Goal: Task Accomplishment & Management: Use online tool/utility

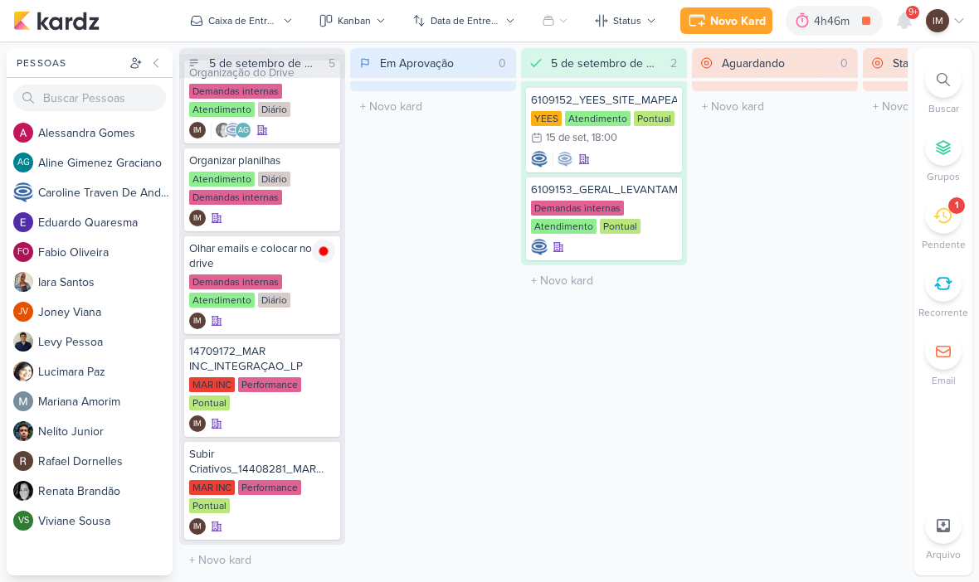
scroll to position [27, 0]
click at [281, 526] on div "IM" at bounding box center [262, 527] width 146 height 17
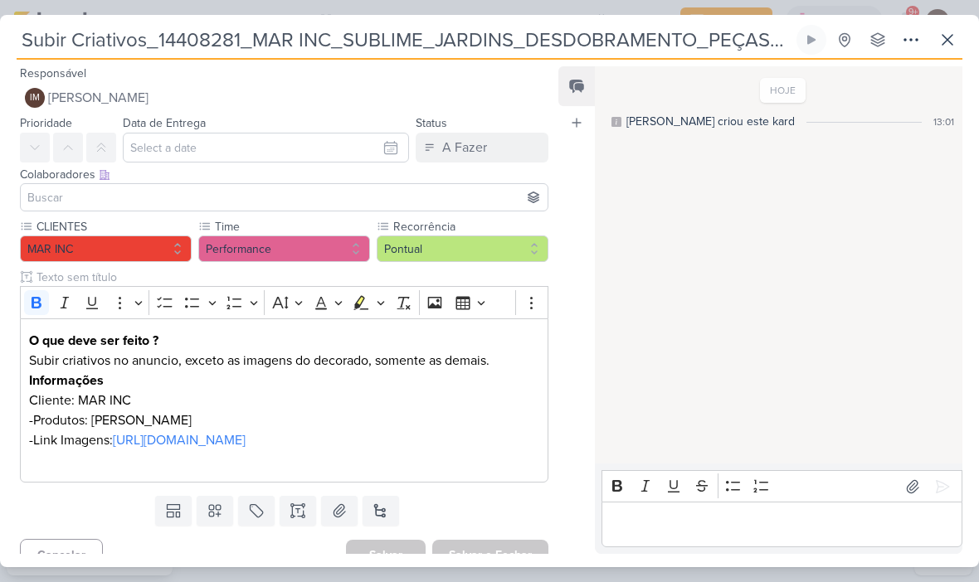
click at [907, 44] on icon at bounding box center [911, 40] width 20 height 20
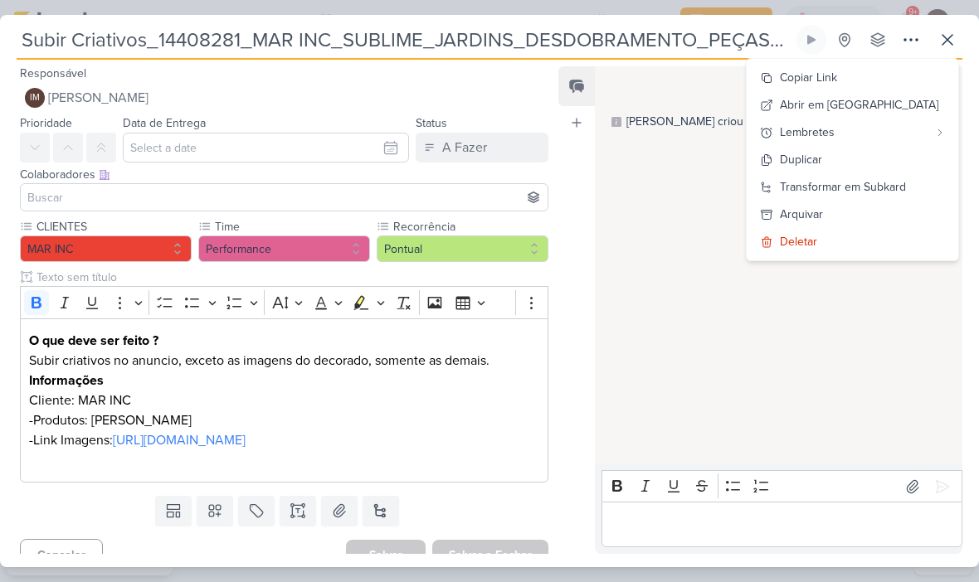
click at [876, 175] on button "Transformar em Subkard" at bounding box center [853, 186] width 212 height 27
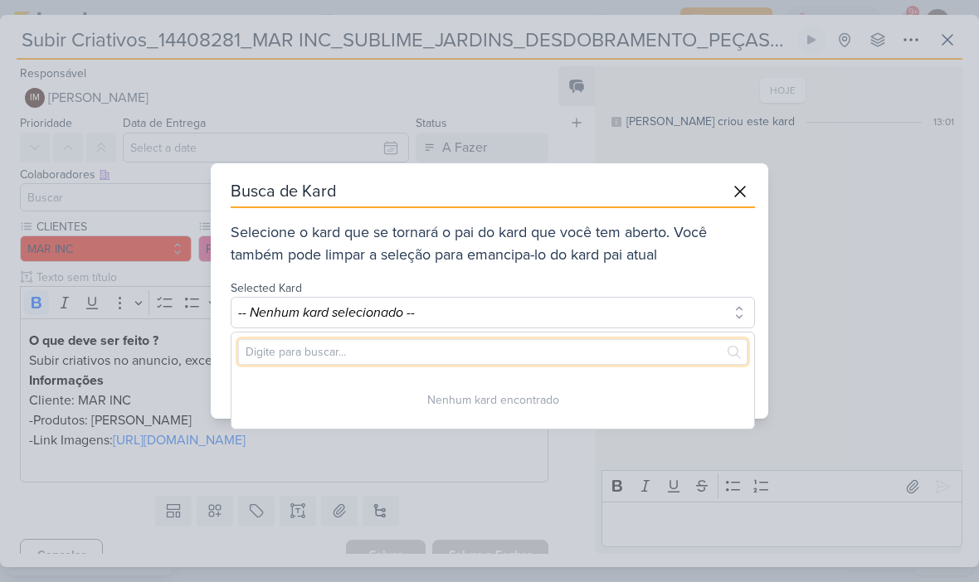
click at [619, 359] on input "text" at bounding box center [492, 352] width 509 height 26
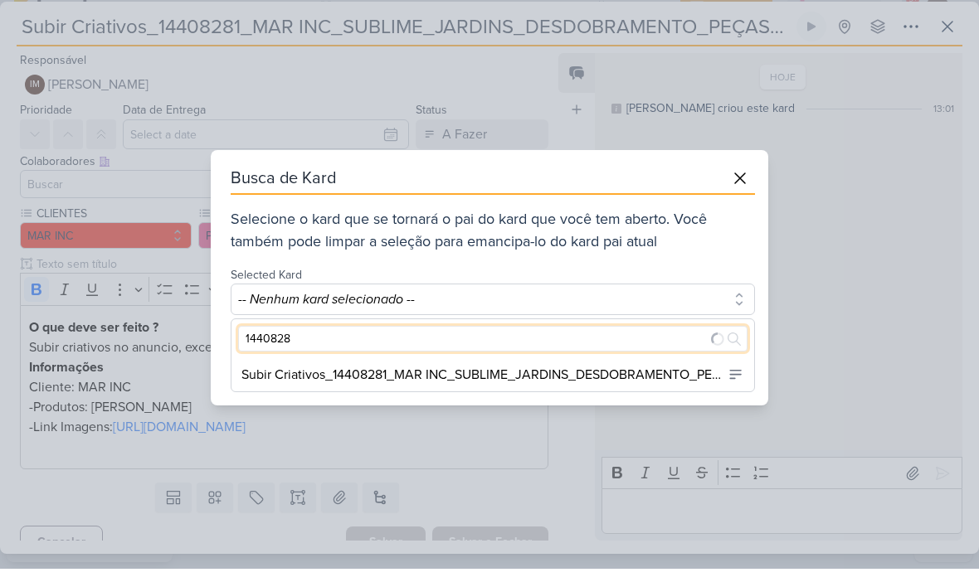
type input "14408281"
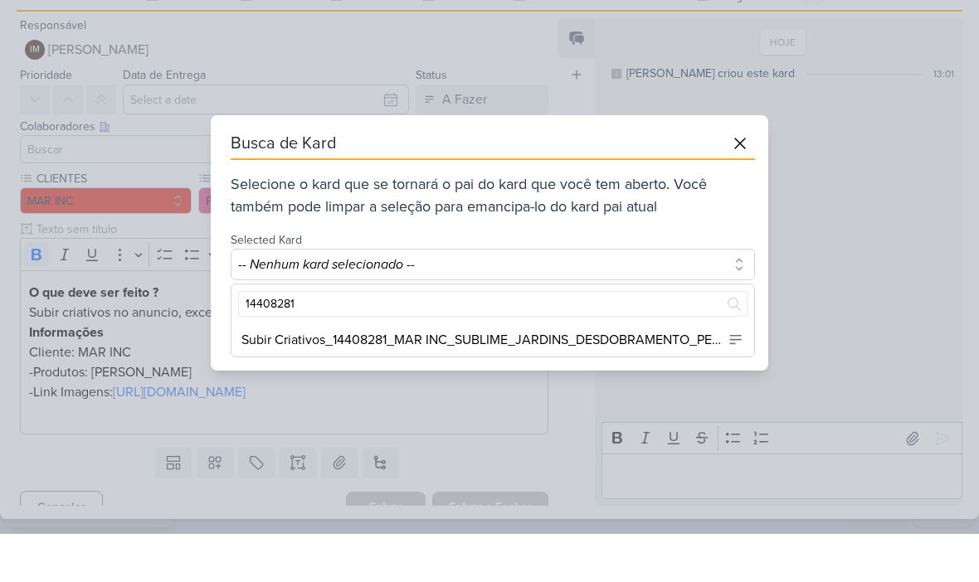
click at [744, 182] on icon at bounding box center [740, 192] width 20 height 20
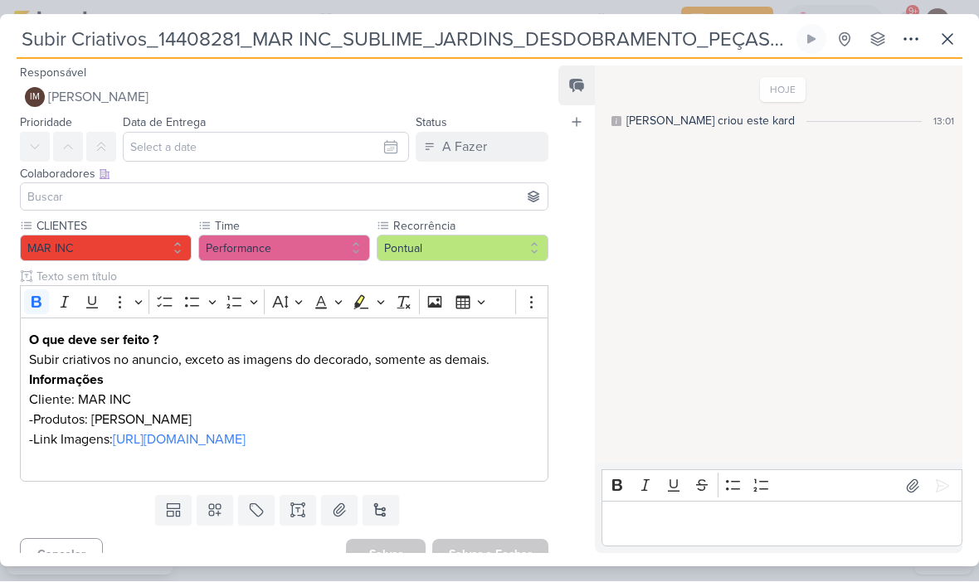
click at [908, 43] on icon at bounding box center [911, 40] width 20 height 20
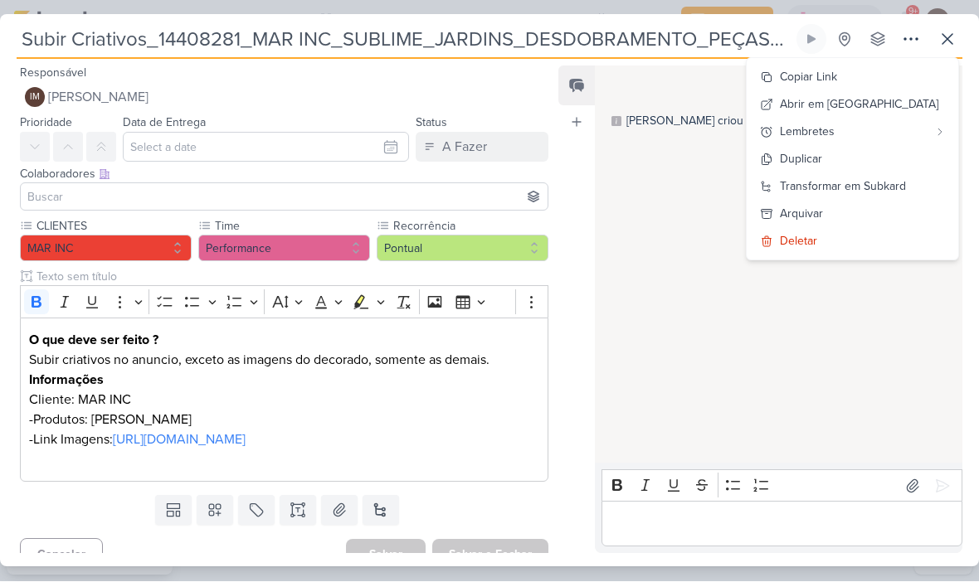
click at [898, 73] on button "Copiar Link" at bounding box center [853, 77] width 212 height 27
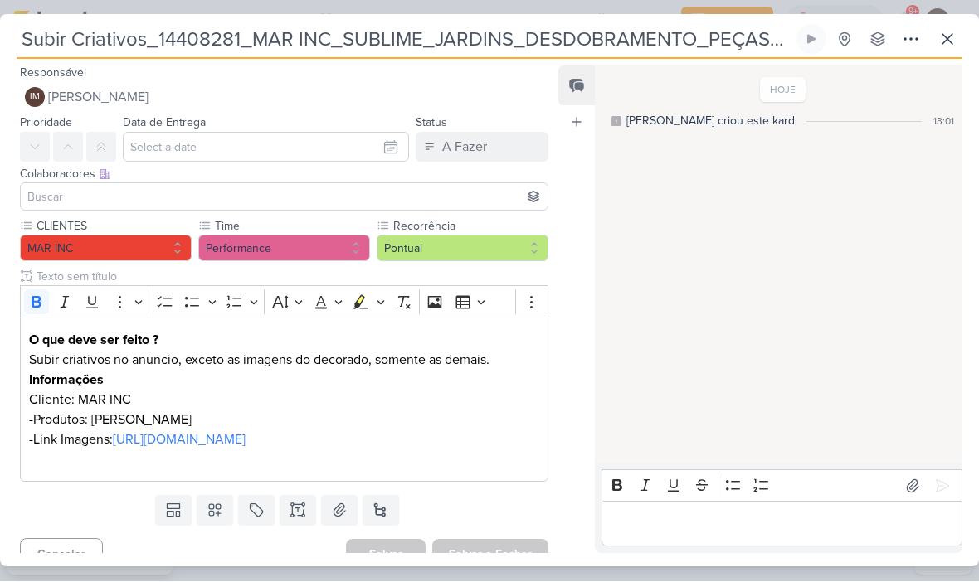
click at [957, 51] on button at bounding box center [948, 40] width 30 height 30
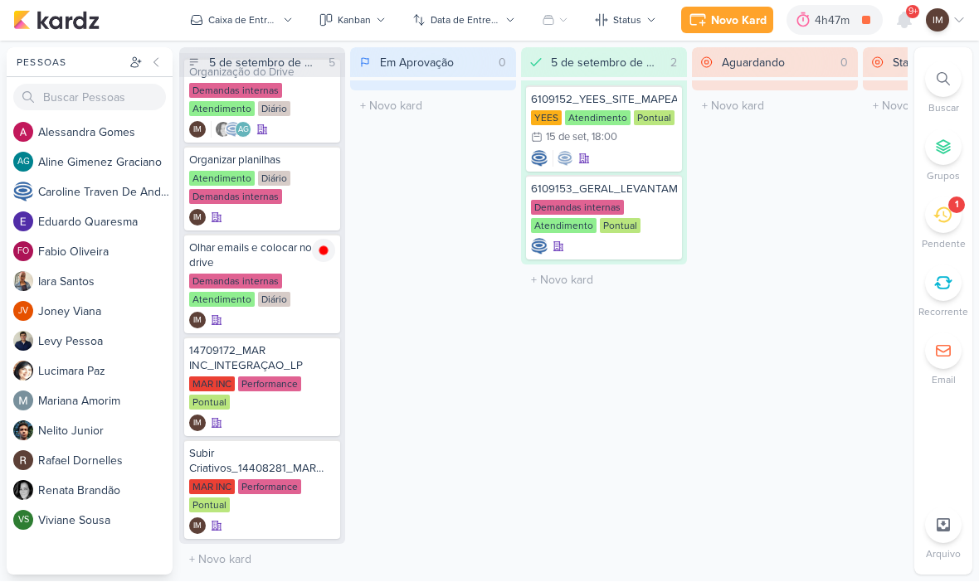
click at [938, 91] on div at bounding box center [943, 79] width 37 height 37
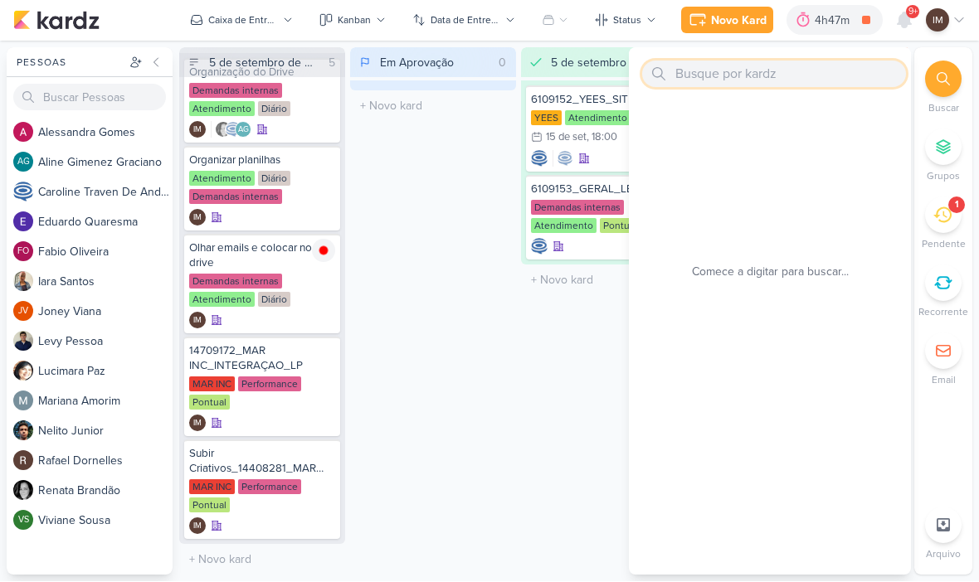
click at [735, 72] on input "text" at bounding box center [774, 74] width 264 height 27
click at [685, 74] on input "text" at bounding box center [774, 74] width 264 height 27
paste input "14408281_MAR INC_SUBLIME_JARDINS_DESDOBRAMENTO_PEÇAS_META_ADS"
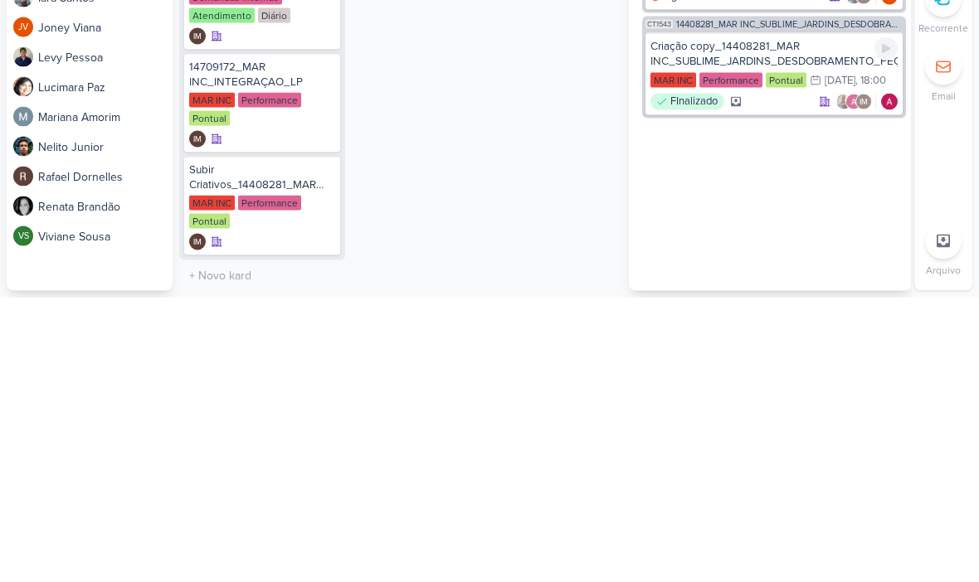
type input "14408281_MAR INC_SUBLIME_JARDINS_DESDOBRAMENTO_PEÇAS_META_ADS"
click at [794, 324] on div "Criação copy_14408281_MAR INC_SUBLIME_JARDINS_DESDOBRAMENTO_PEÇAS_META_ADS" at bounding box center [773, 339] width 247 height 30
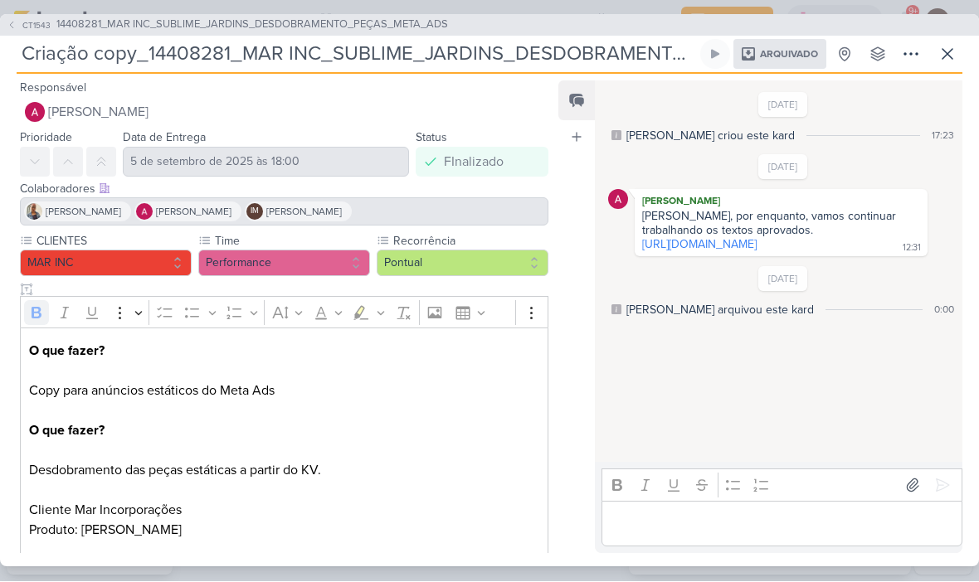
click at [8, 25] on icon at bounding box center [12, 26] width 10 height 10
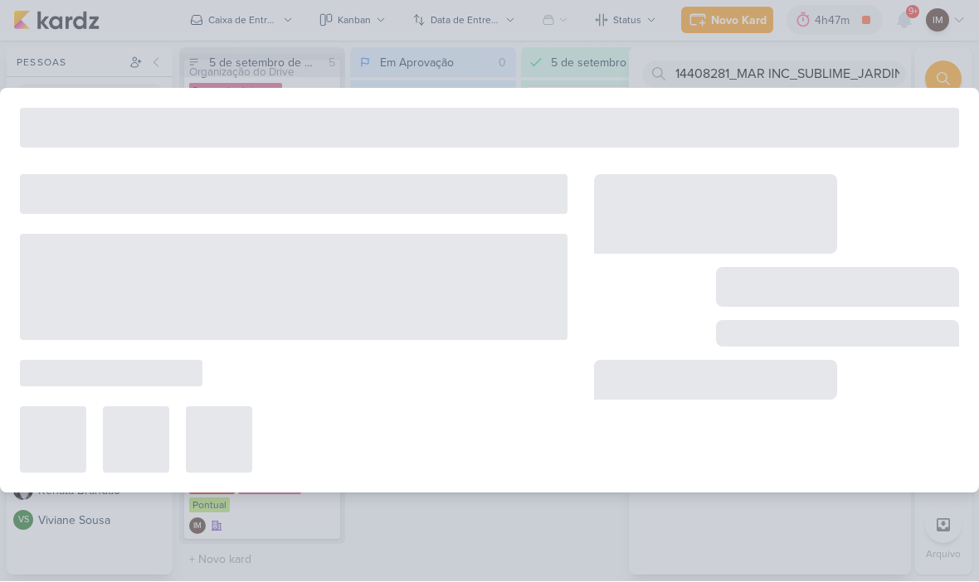
type input "14408281_MAR INC_SUBLIME_JARDINS_DESDOBRAMENTO_PEÇAS_META_ADS"
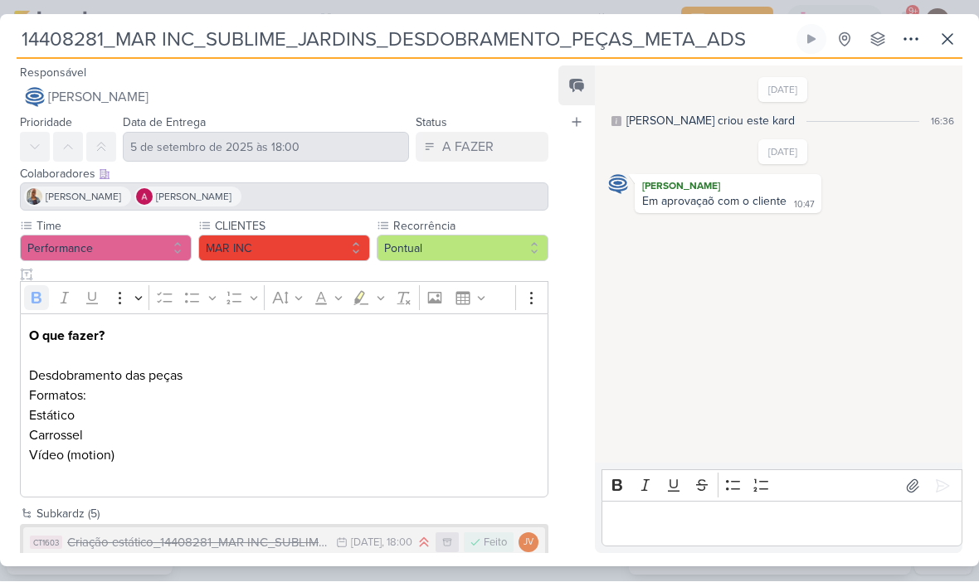
click at [226, 168] on div "Colaboradores Este kard pode ser visível a usuários da sua organização Este kar…" at bounding box center [284, 174] width 528 height 17
click at [226, 190] on div "[PERSON_NAME] [PERSON_NAME]" at bounding box center [284, 197] width 528 height 28
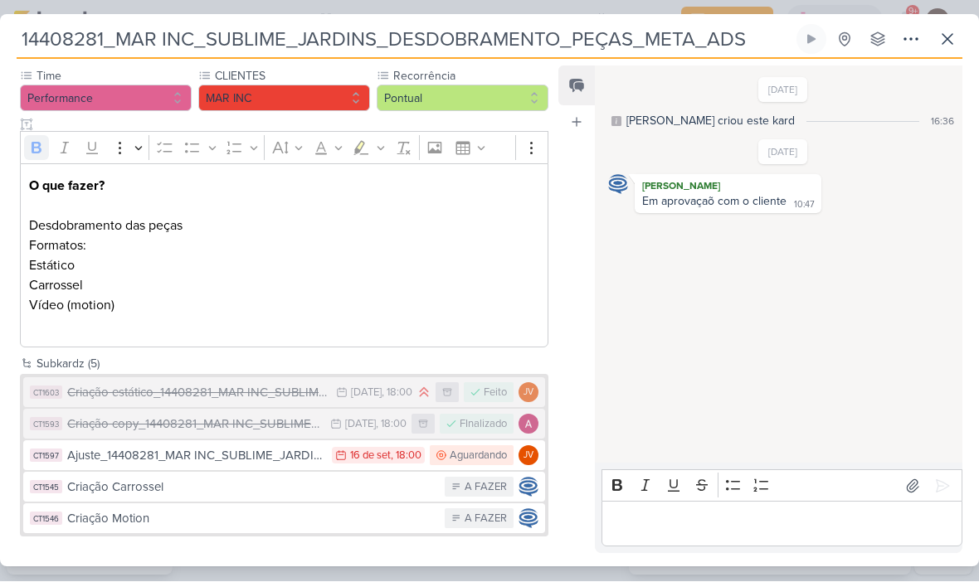
scroll to position [150, 0]
click at [93, 457] on div "Ajuste_14408281_MAR INC_SUBLIME_JARDINS_DESDOBRAMENTO_PEÇAS_META_ADS" at bounding box center [195, 456] width 256 height 19
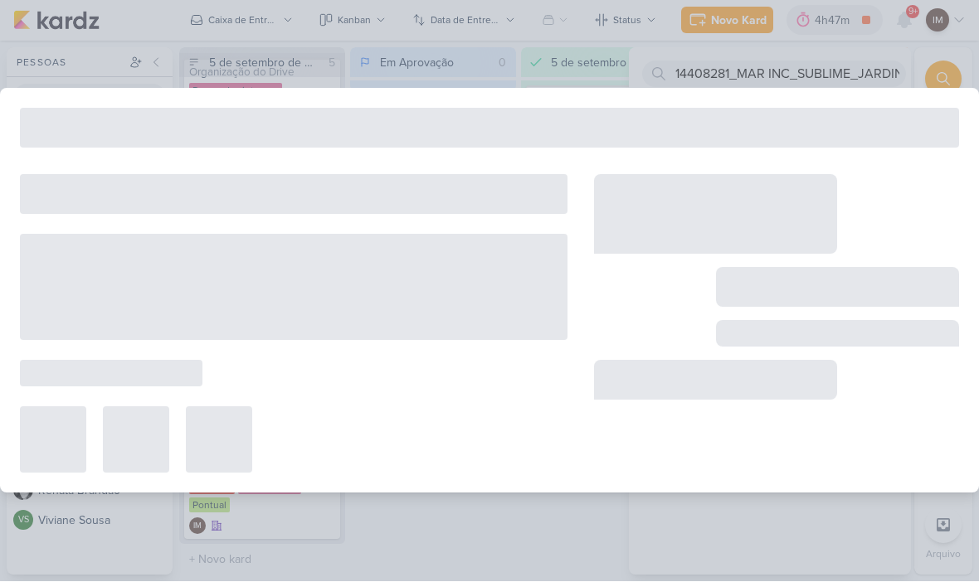
type input "Ajuste_14408281_MAR INC_SUBLIME_JARDINS_DESDOBRAMENTO_PEÇAS_META_ADS"
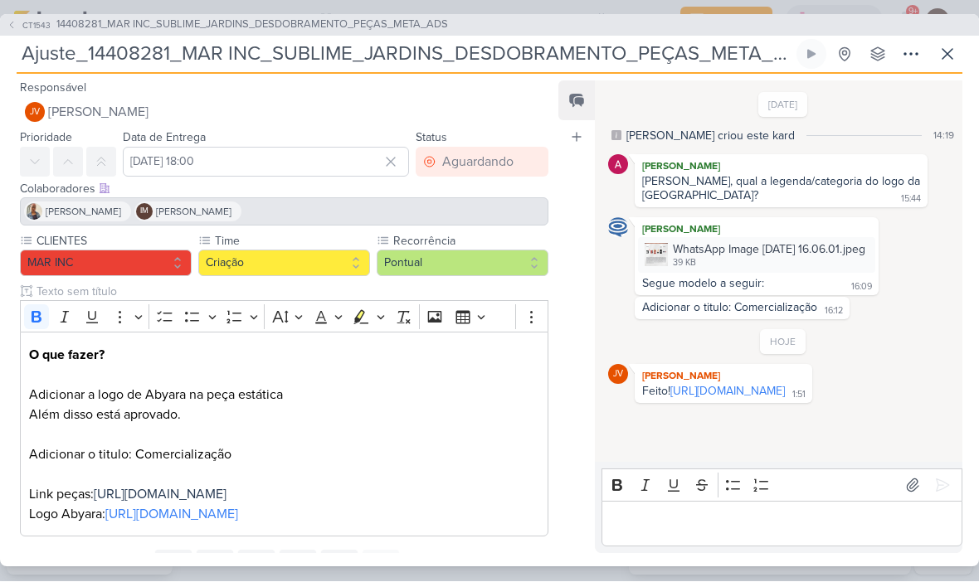
click at [935, 54] on button at bounding box center [948, 55] width 30 height 30
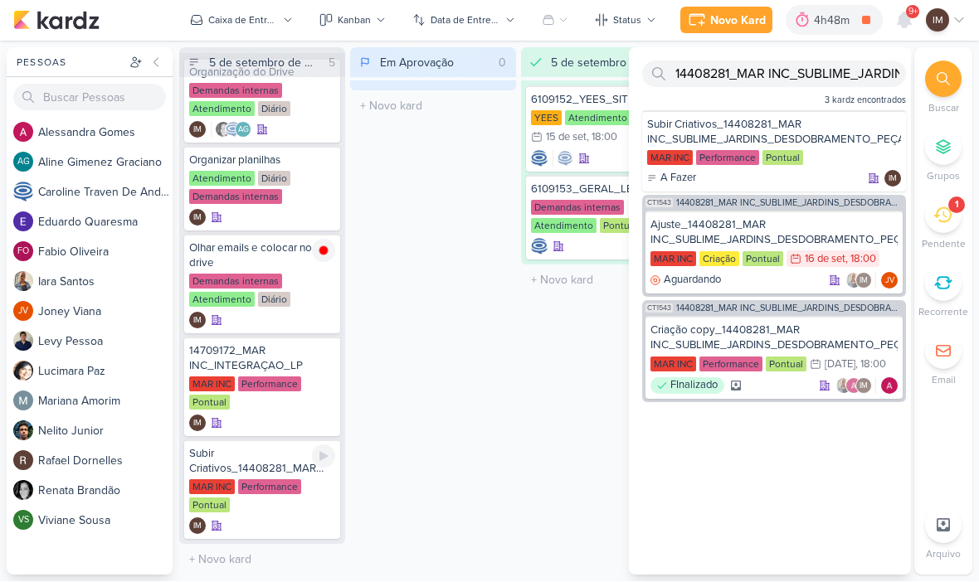
click at [284, 521] on div "IM" at bounding box center [262, 527] width 146 height 17
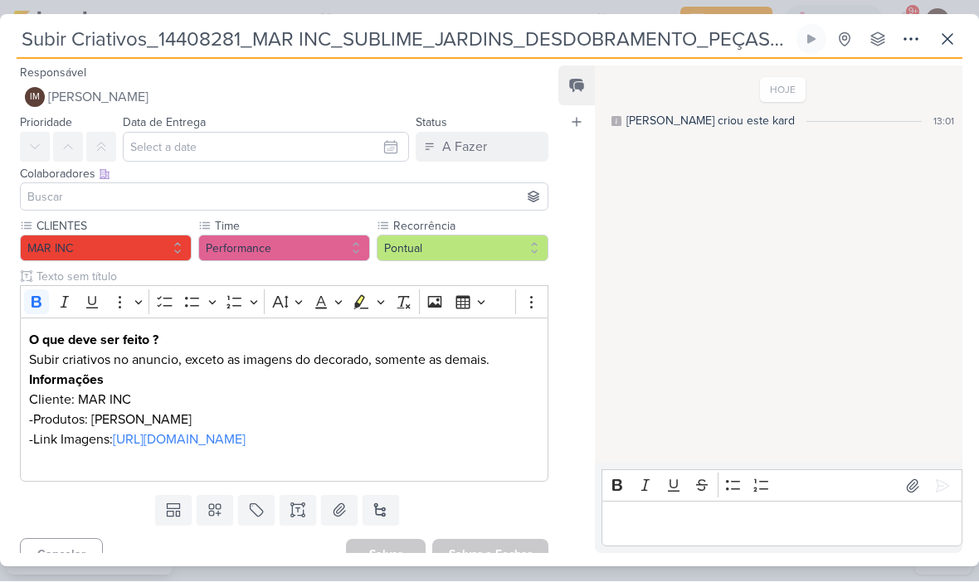
click at [904, 48] on icon at bounding box center [911, 40] width 20 height 20
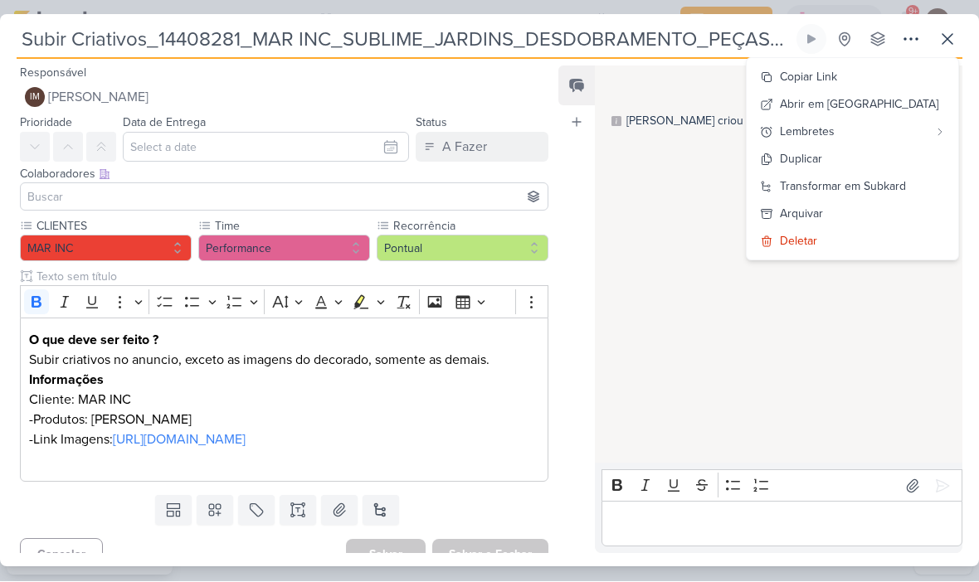
click at [875, 181] on div "Transformar em Subkard" at bounding box center [843, 186] width 126 height 17
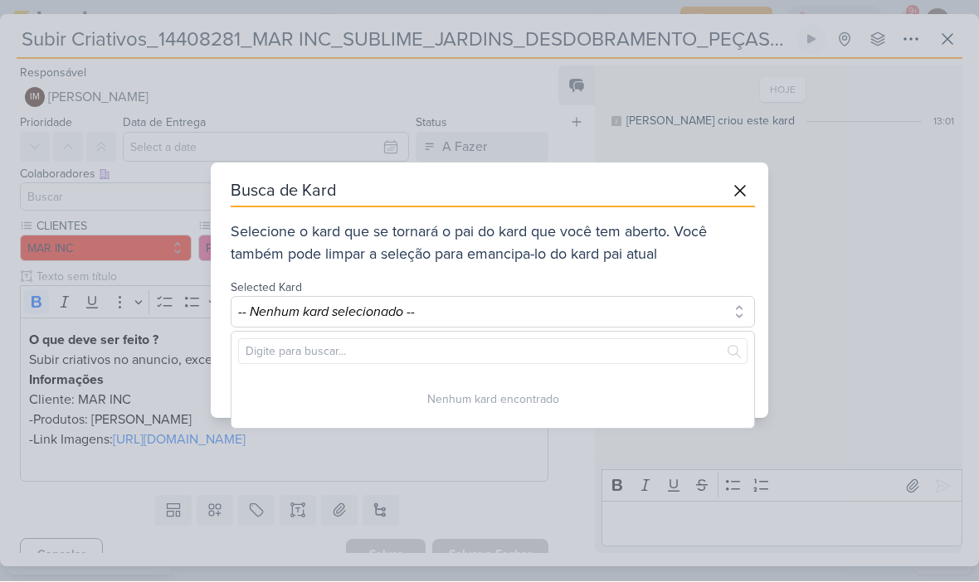
click at [613, 314] on button "-- Nenhum kard selecionado --" at bounding box center [493, 313] width 524 height 32
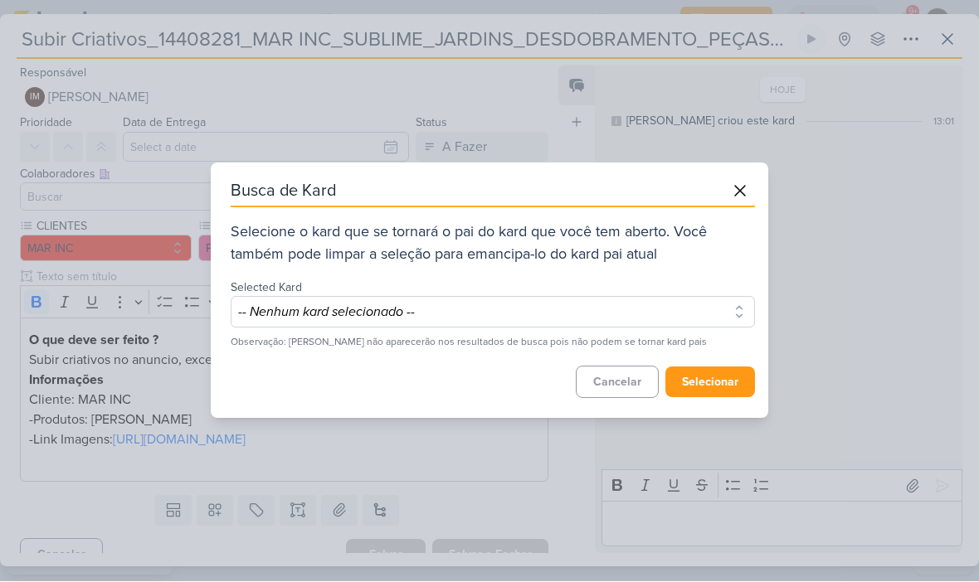
click at [646, 316] on button "-- Nenhum kard selecionado --" at bounding box center [493, 313] width 524 height 32
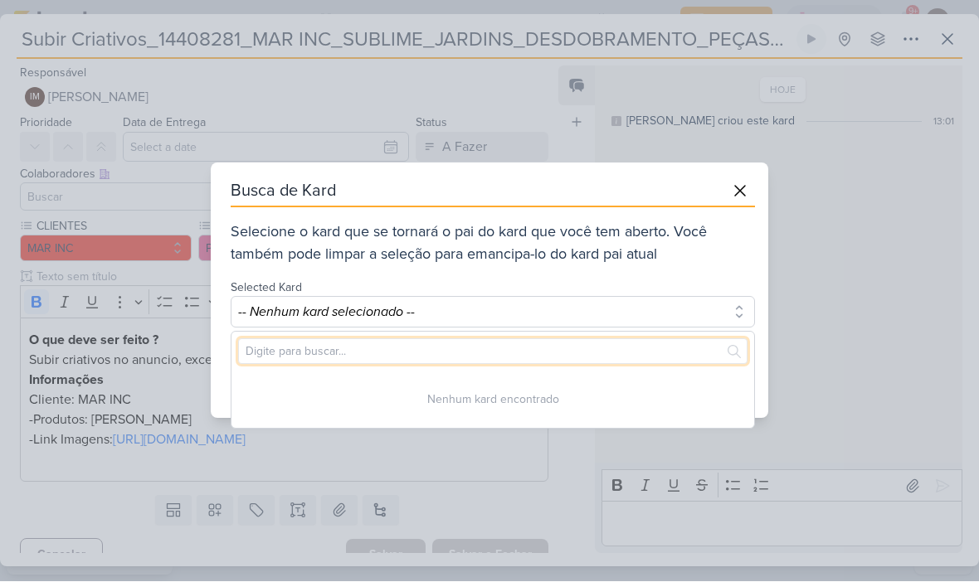
click at [632, 353] on input "text" at bounding box center [492, 352] width 509 height 26
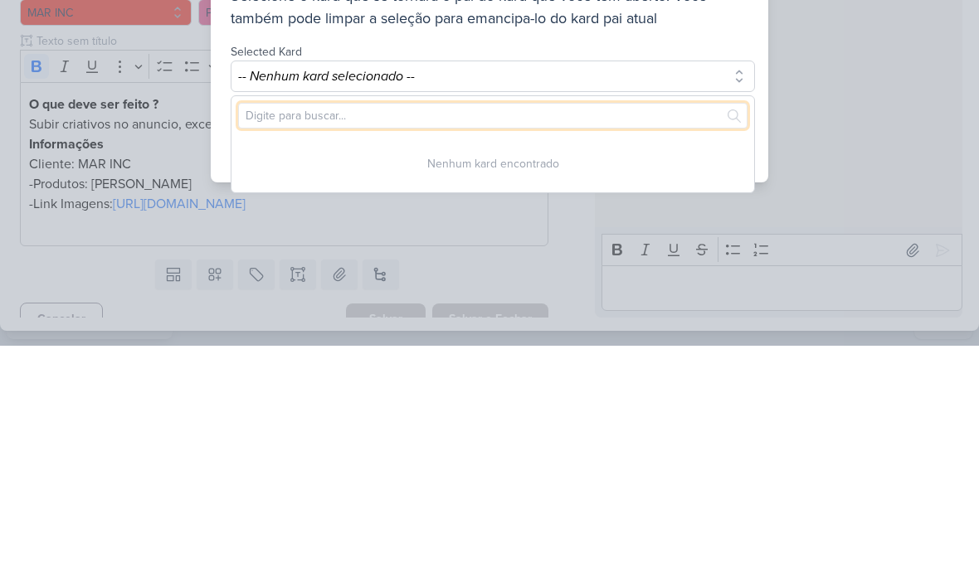
paste input "Ajuste_14408281_MAR INC_SUBLIME_JARDINS_DESDOBRAMENTO_PEÇAS_META_ADS"
type input "Ajuste_14408281_MAR INC_SUBLIME_JARDINS_DESDOBRAMENTO_PEÇAS_META_ADS"
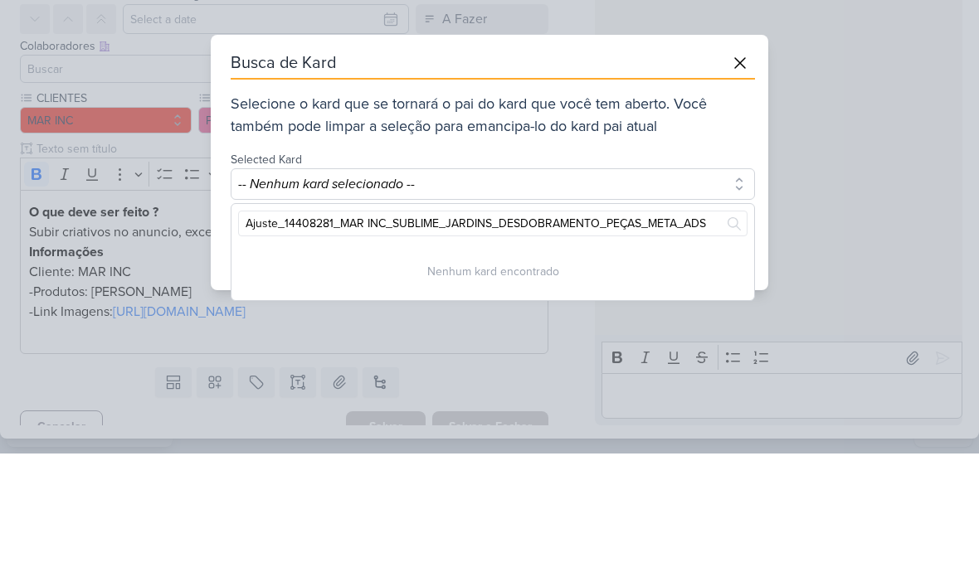
click at [731, 177] on button at bounding box center [740, 192] width 30 height 30
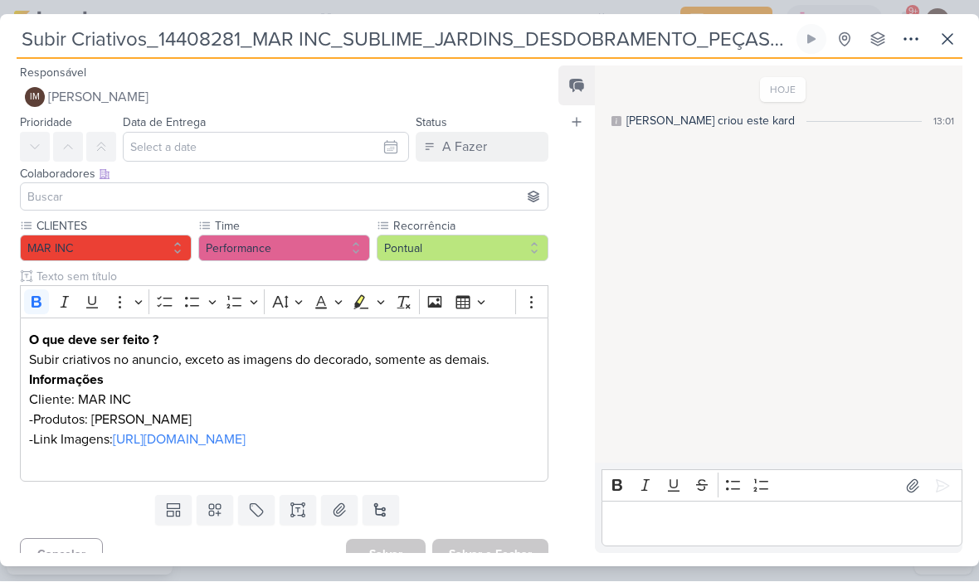
click at [943, 38] on icon at bounding box center [948, 40] width 20 height 20
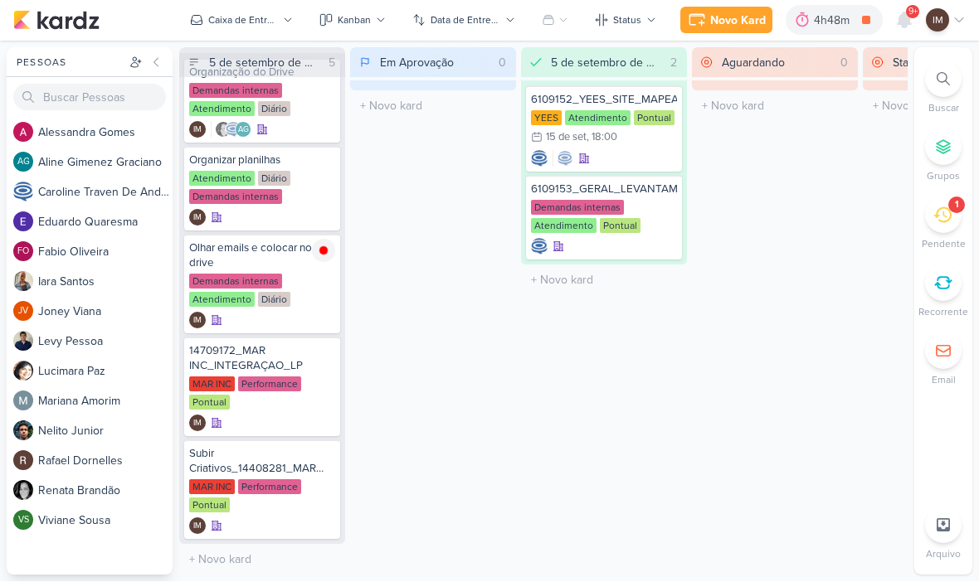
click at [950, 74] on div at bounding box center [943, 79] width 37 height 37
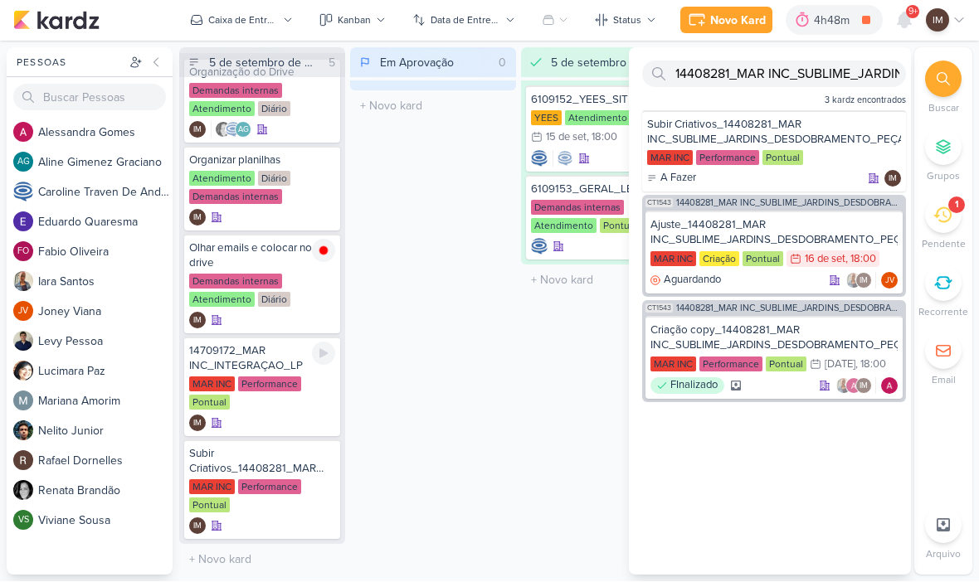
click at [312, 401] on div "MAR INC Performance Pontual" at bounding box center [262, 394] width 146 height 35
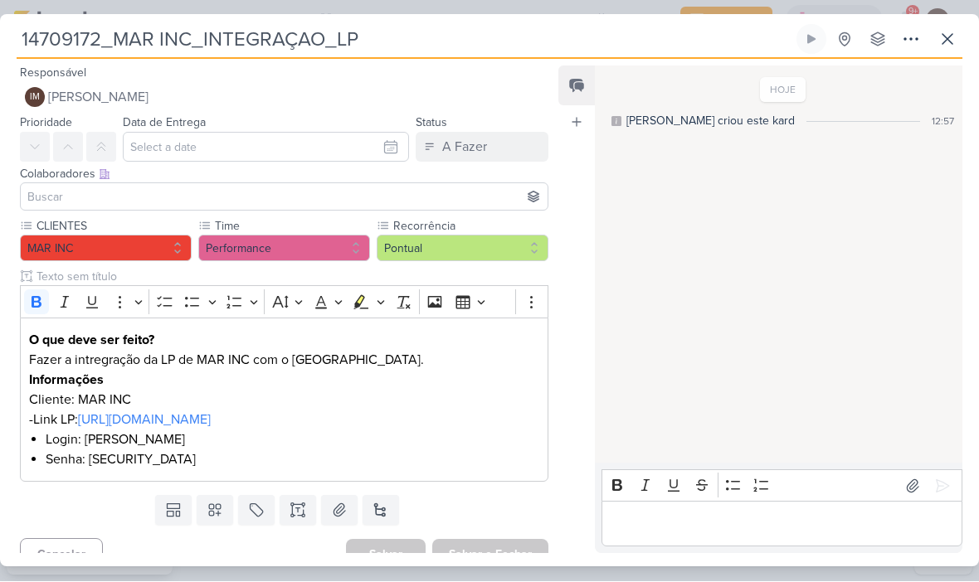
click at [906, 39] on icon at bounding box center [910, 40] width 13 height 2
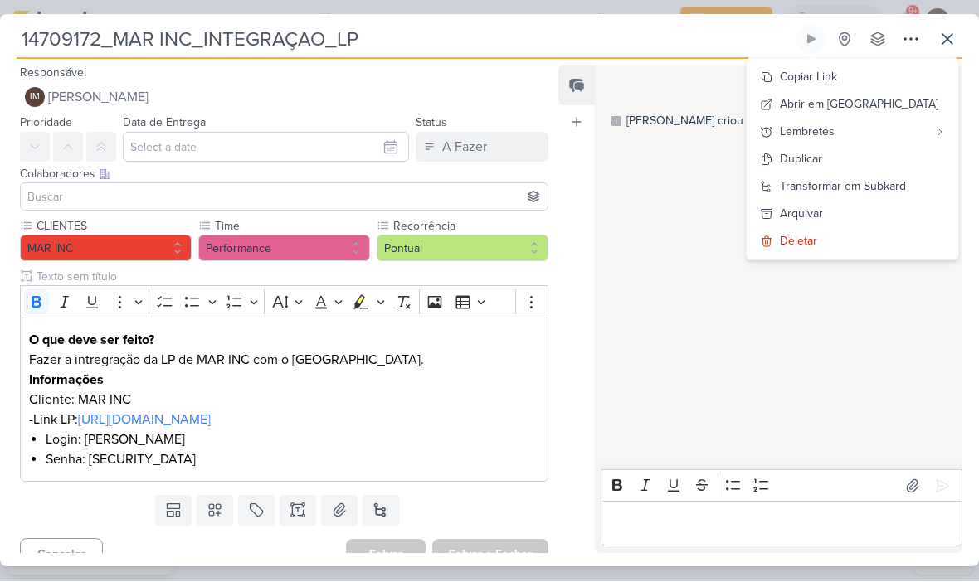
click at [837, 76] on div "Copiar Link" at bounding box center [808, 77] width 57 height 17
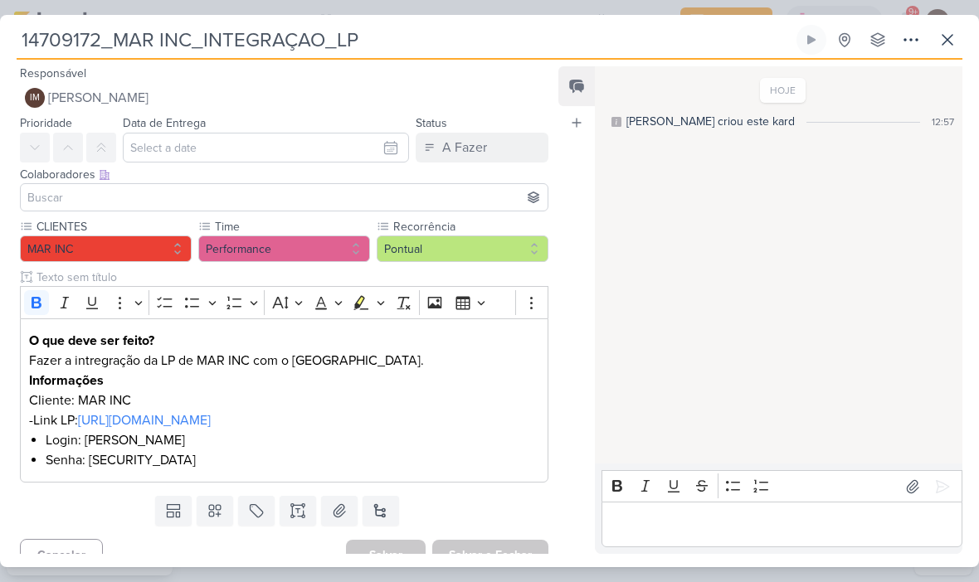
click at [955, 43] on icon at bounding box center [948, 40] width 20 height 20
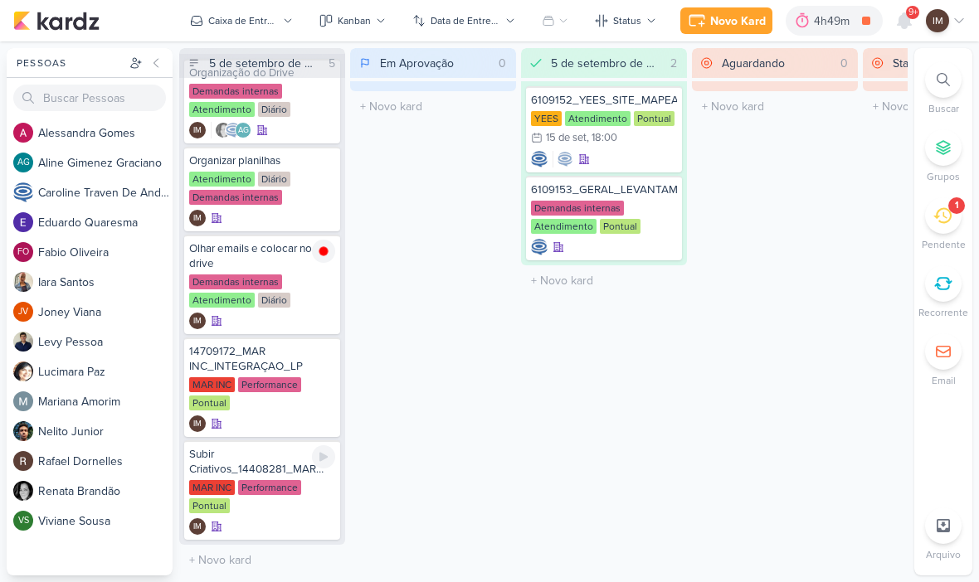
click at [289, 528] on div "IM" at bounding box center [262, 527] width 146 height 17
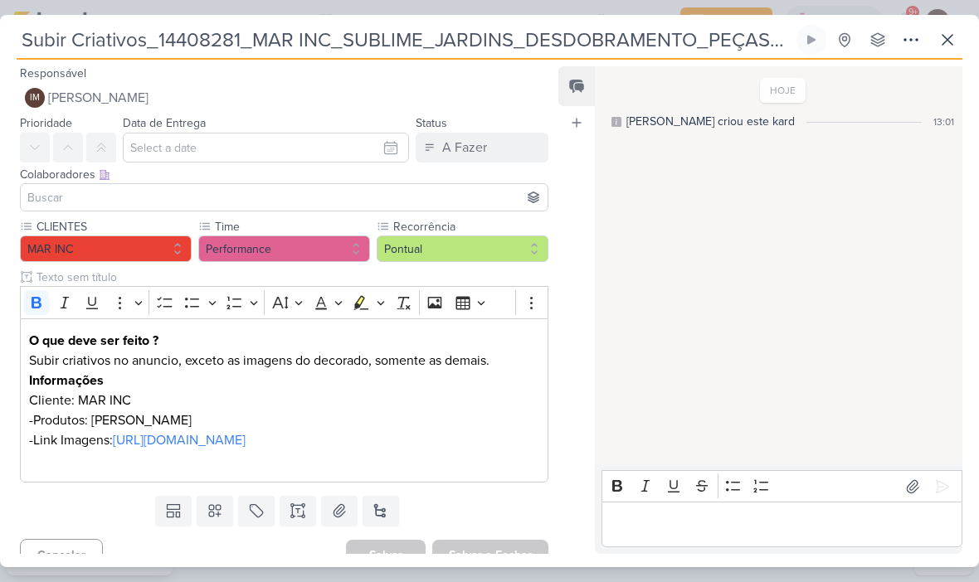
click at [186, 45] on input "Subir Criativos_14408281_MAR INC_SUBLIME_JARDINS_DESDOBRAMENTO_PEÇAS_META_ADS" at bounding box center [405, 40] width 777 height 30
click at [186, 46] on input "Subir Criativos_14408281_MAR INC_SUBLIME_JARDINS_DESDOBRAMENTO_PEÇAS_META_ADS" at bounding box center [405, 40] width 777 height 30
click at [188, 40] on input "Subir Criativos_14408281_MAR INC_SUBLIME_JARDINS_DESDOBRAMENTO_PEÇAS_META_ADS" at bounding box center [405, 40] width 777 height 30
click at [188, 45] on input "Subir Criativos_14408281_MAR INC_SUBLIME_JARDINS_DESDOBRAMENTO_PEÇAS_META_ADS" at bounding box center [405, 40] width 777 height 30
click at [940, 42] on icon at bounding box center [948, 40] width 20 height 20
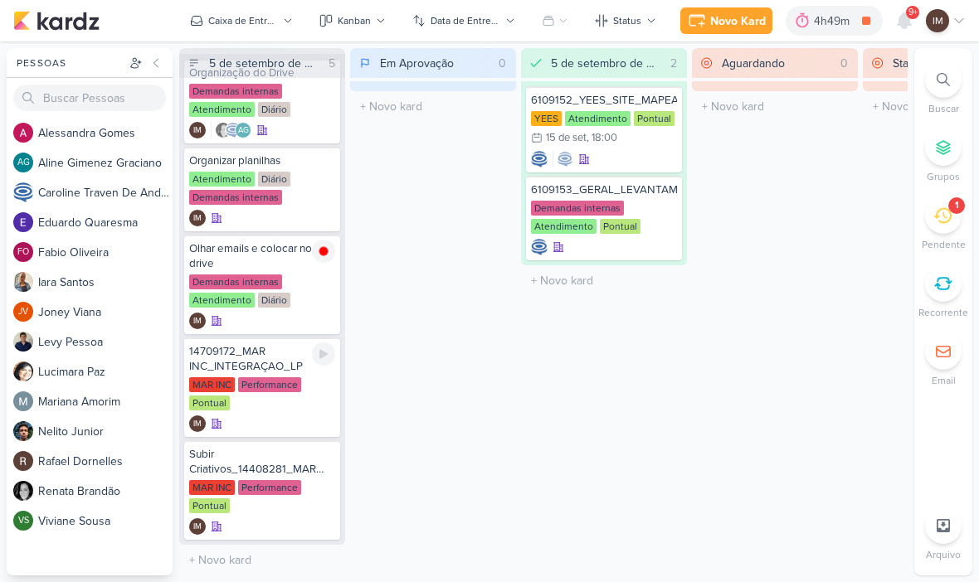
click at [301, 416] on div "IM" at bounding box center [262, 424] width 146 height 17
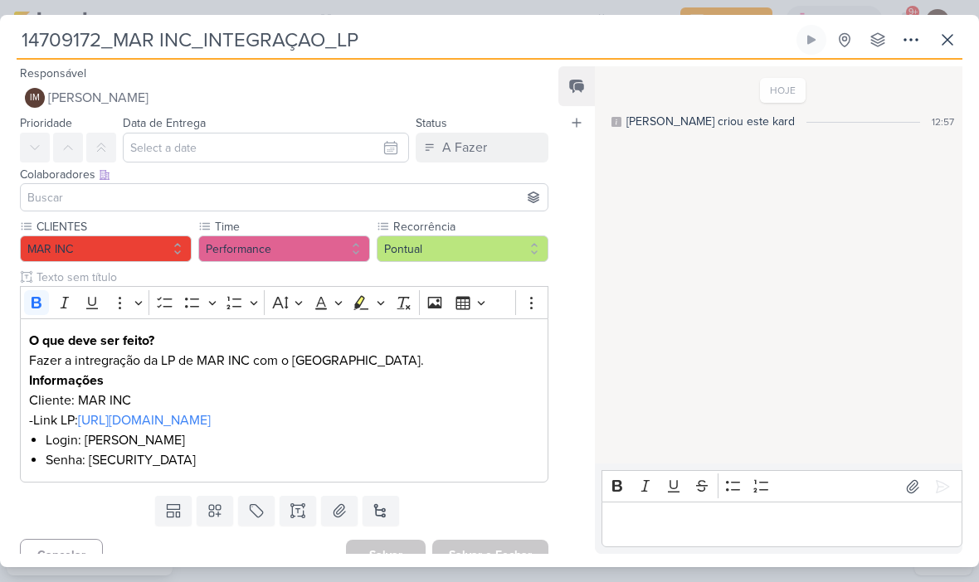
click at [650, 538] on div "Editor editing area: main" at bounding box center [782, 525] width 361 height 46
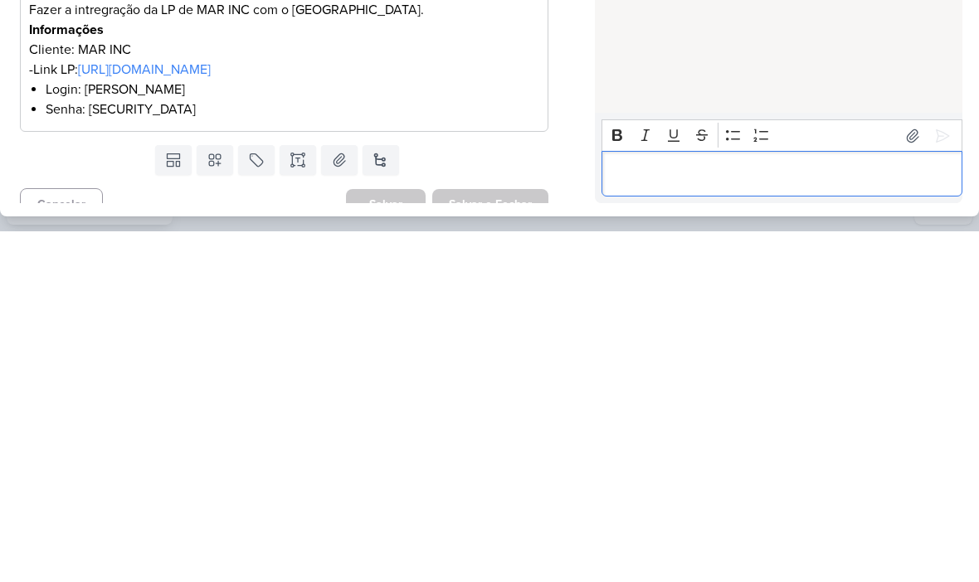
click at [631, 515] on p "Editor editing area: main" at bounding box center [781, 525] width 343 height 20
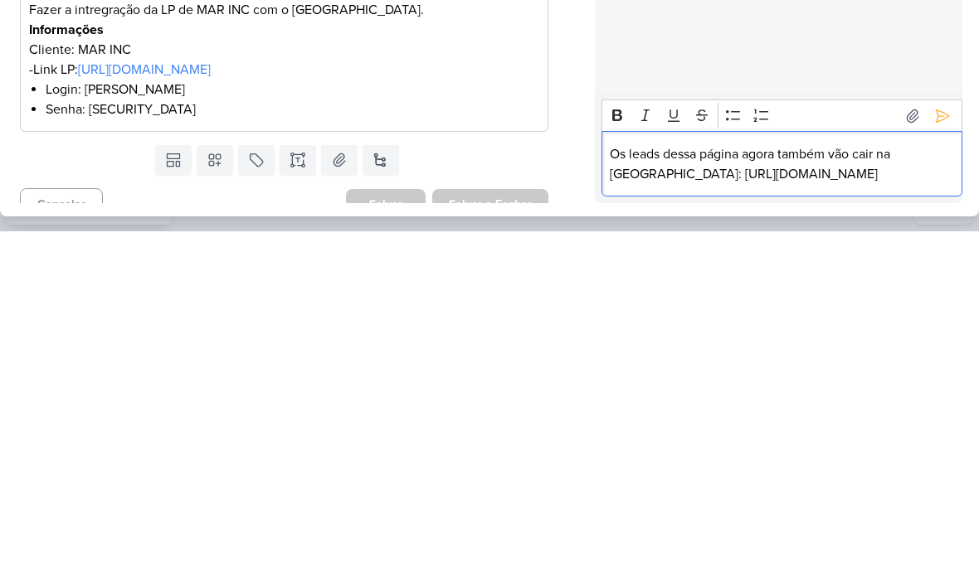
scroll to position [1, 0]
click at [936, 459] on icon at bounding box center [942, 467] width 17 height 17
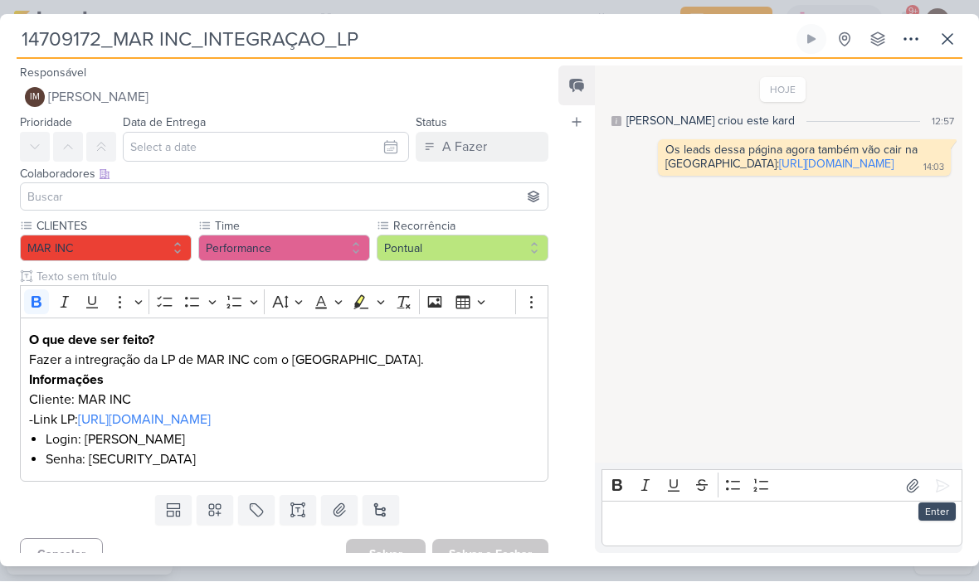
click at [407, 197] on input at bounding box center [284, 198] width 520 height 20
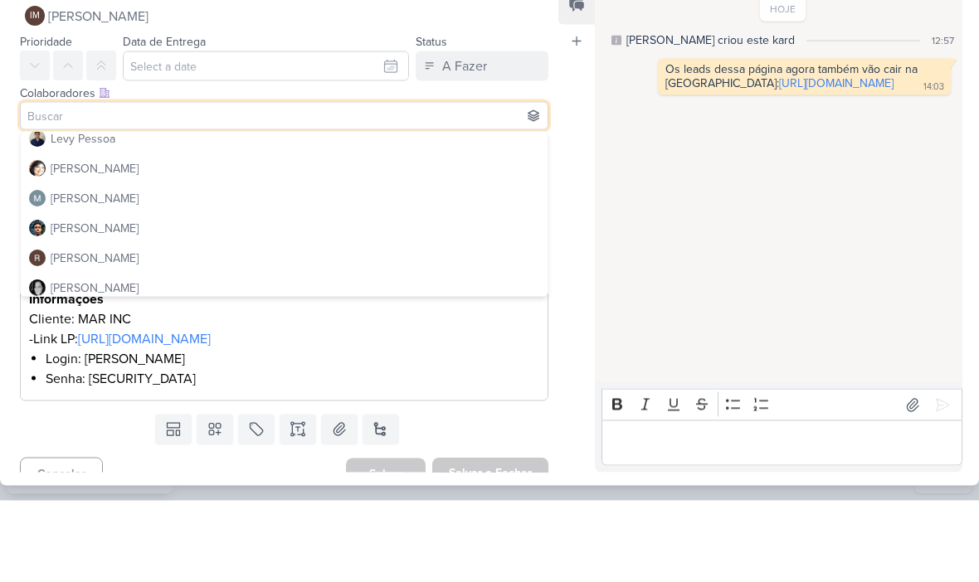
scroll to position [246, 0]
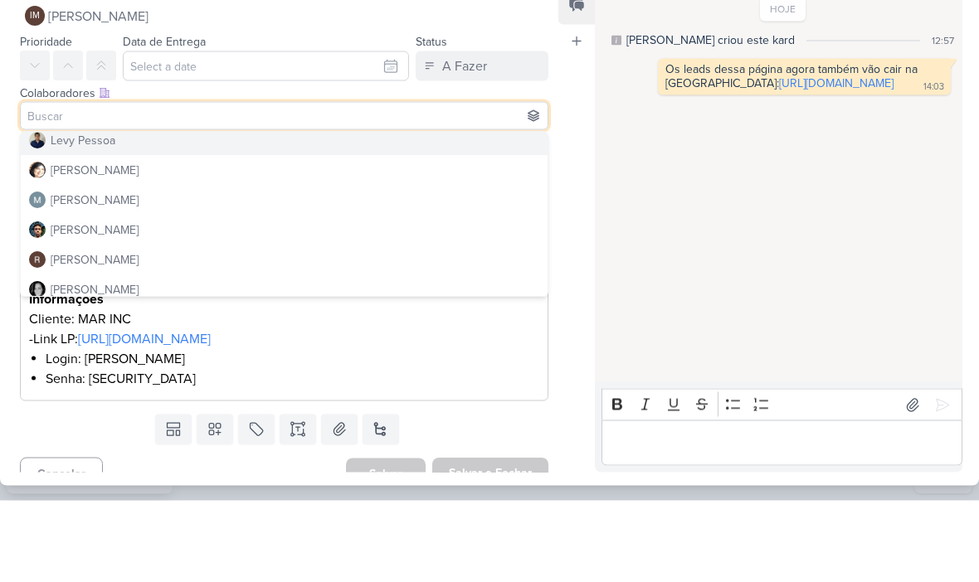
click at [328, 207] on button "Levy Pessoa" at bounding box center [284, 222] width 527 height 30
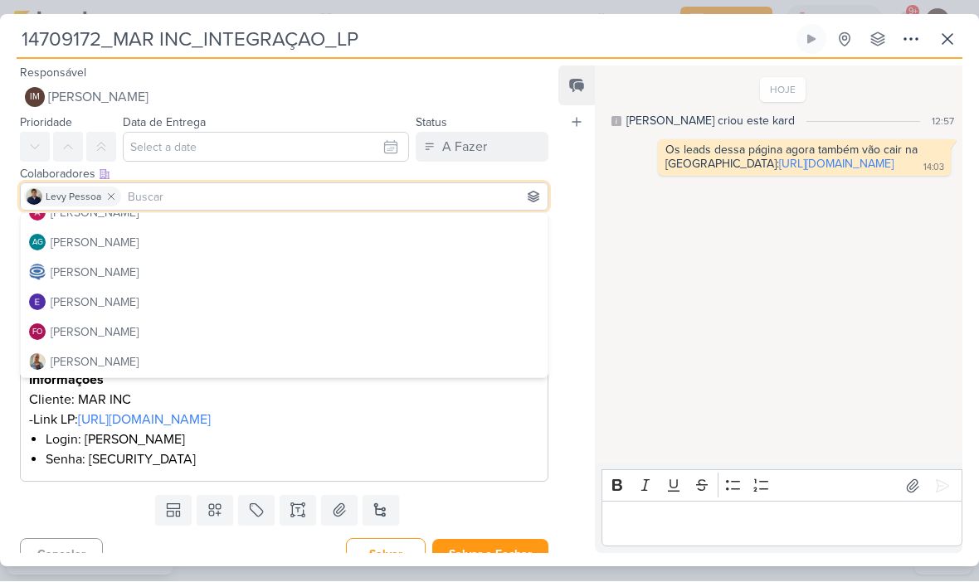
scroll to position [40, 0]
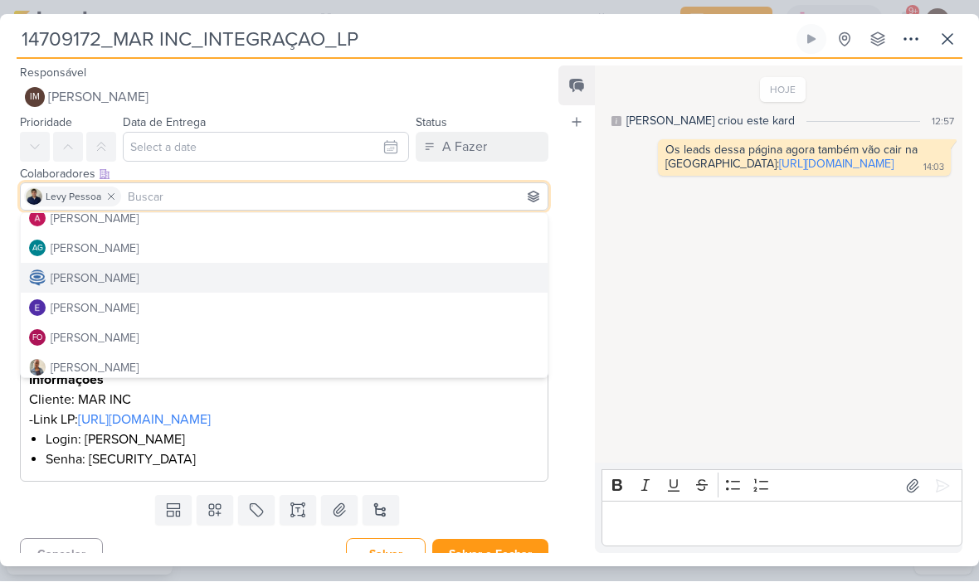
click at [327, 276] on button "[PERSON_NAME]" at bounding box center [284, 279] width 527 height 30
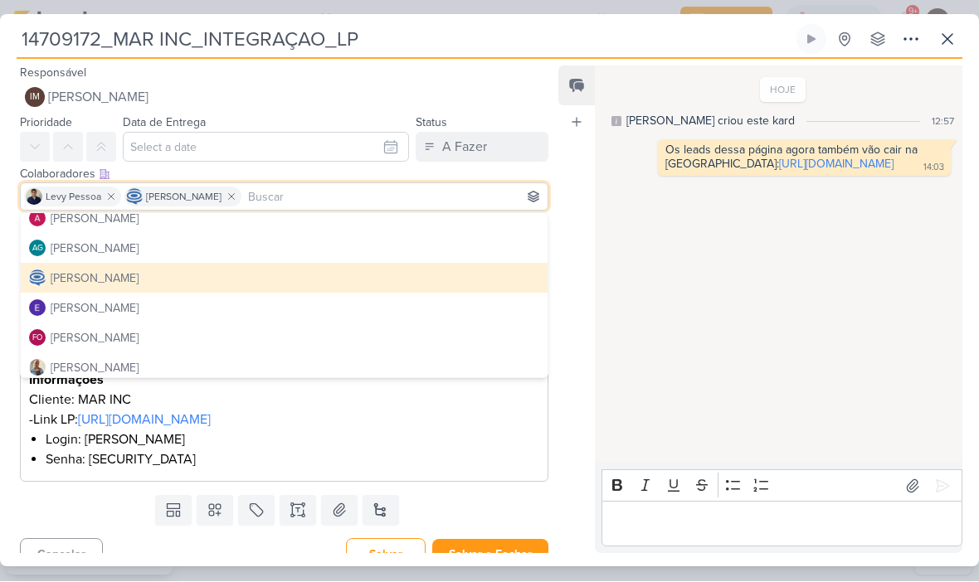
click at [576, 311] on div "Feed Atrelar email Solte o email para atrelar ao kard" at bounding box center [576, 310] width 37 height 488
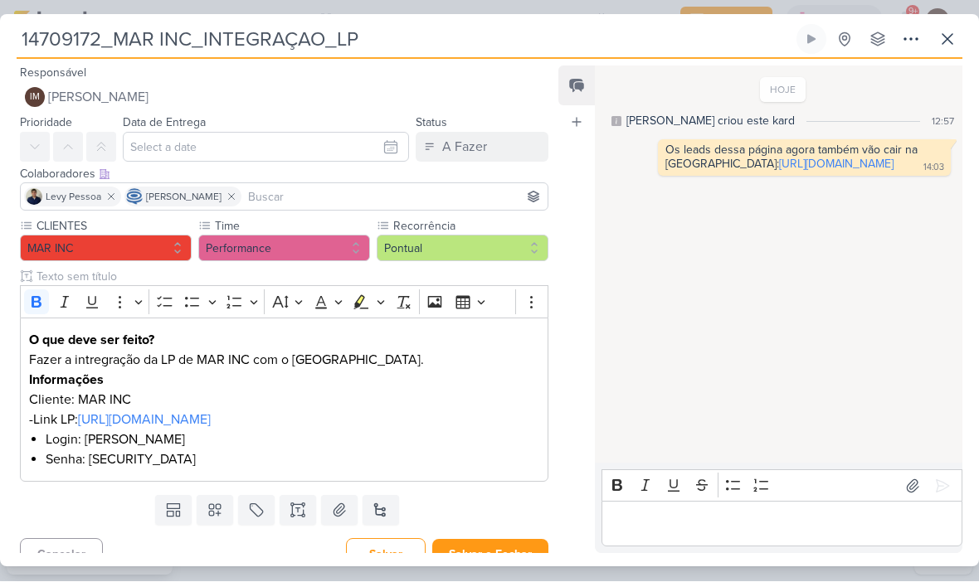
click at [508, 545] on button "Salvar e Fechar" at bounding box center [490, 555] width 116 height 31
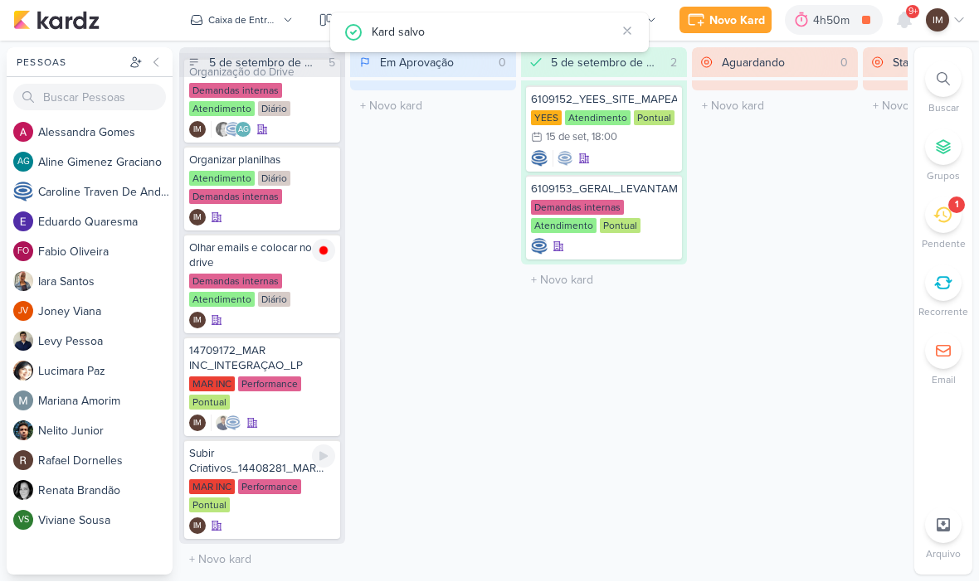
click at [275, 520] on div "IM" at bounding box center [262, 527] width 146 height 17
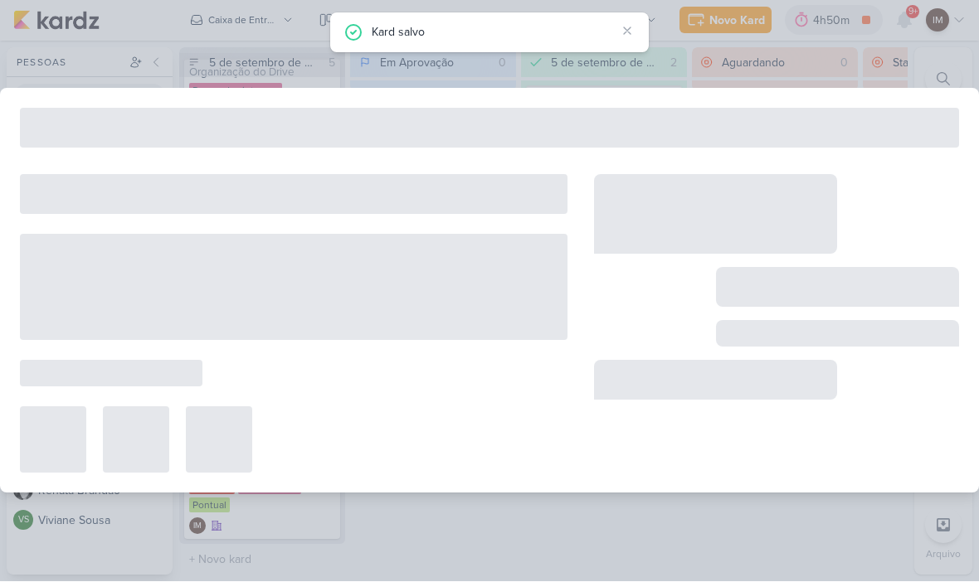
type input "Subir Criativos_14408281_MAR INC_SUBLIME_JARDINS_DESDOBRAMENTO_PEÇAS_META_ADS"
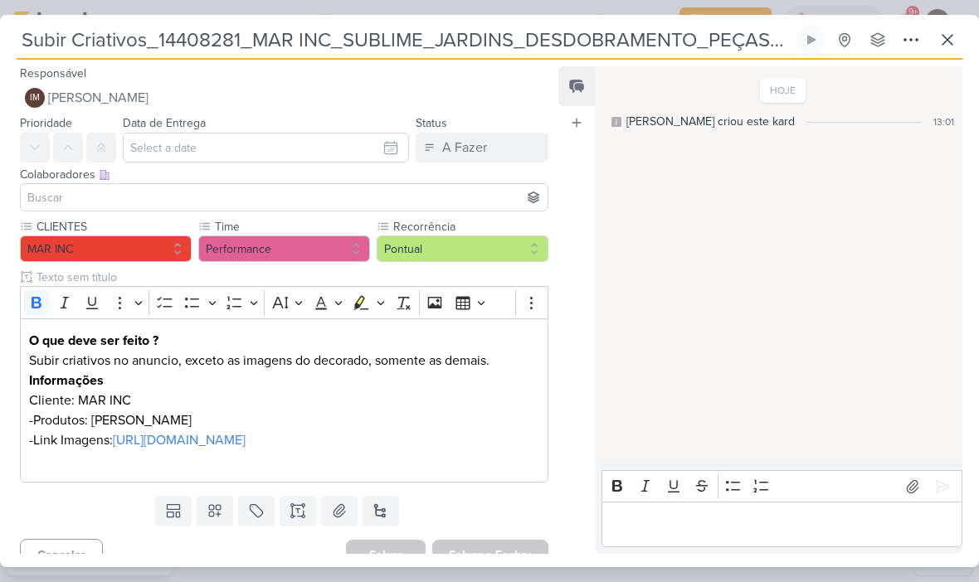
click at [947, 39] on icon at bounding box center [948, 40] width 10 height 10
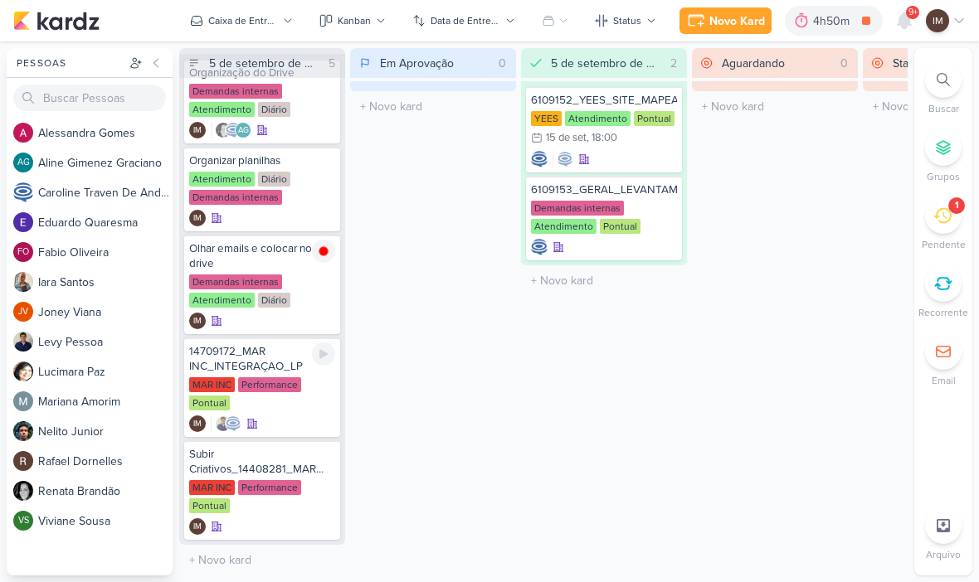
click at [285, 422] on div "IM" at bounding box center [262, 424] width 146 height 17
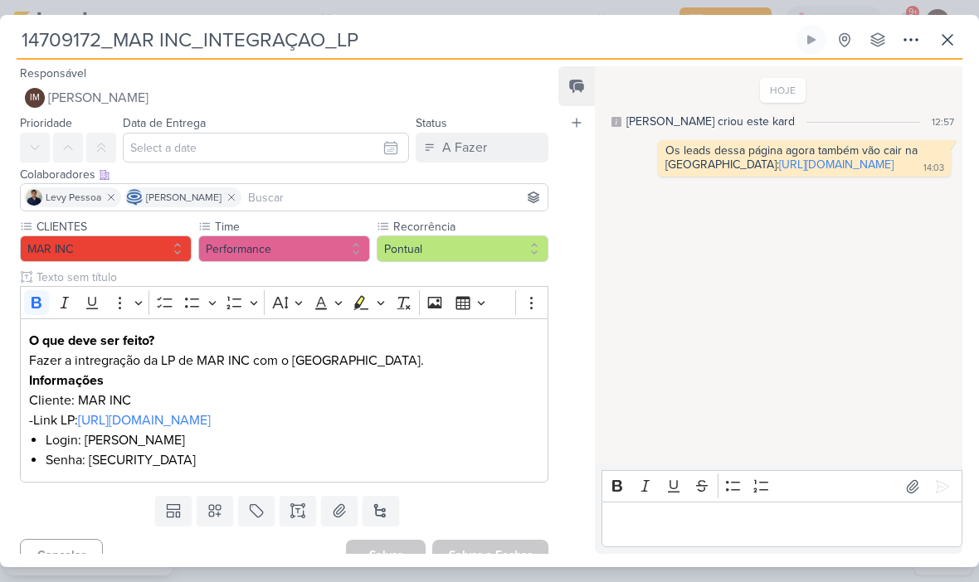
click at [942, 38] on icon at bounding box center [948, 40] width 20 height 20
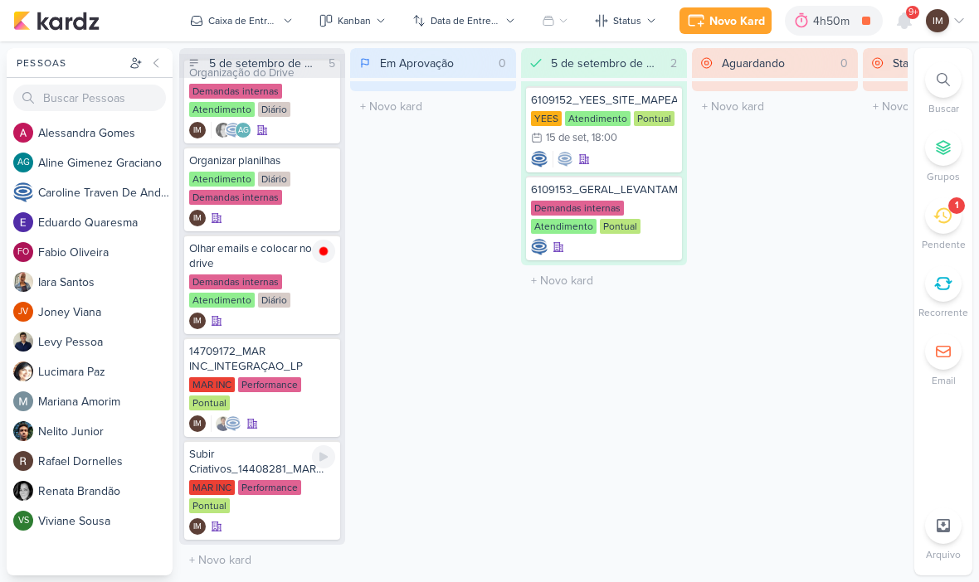
click at [289, 519] on div "IM" at bounding box center [262, 527] width 146 height 17
